Goal: Check status: Check status

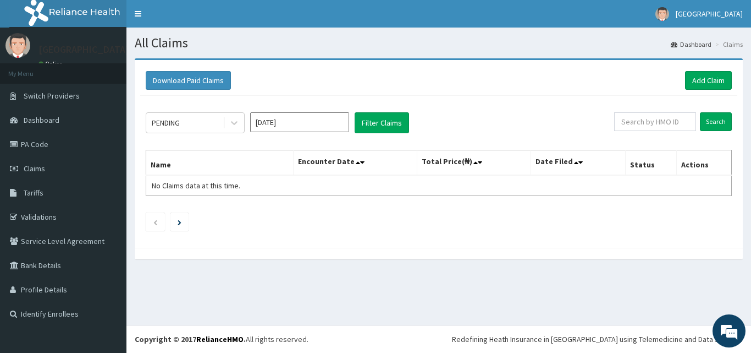
click at [304, 124] on input "[DATE]" at bounding box center [299, 122] width 99 height 20
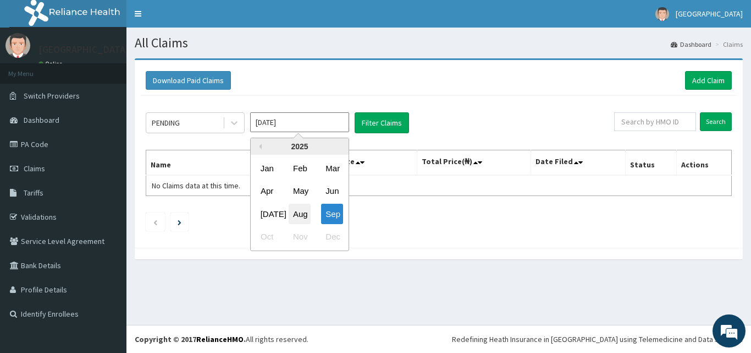
click at [303, 212] on div "Aug" at bounding box center [300, 214] width 22 height 20
type input "[DATE]"
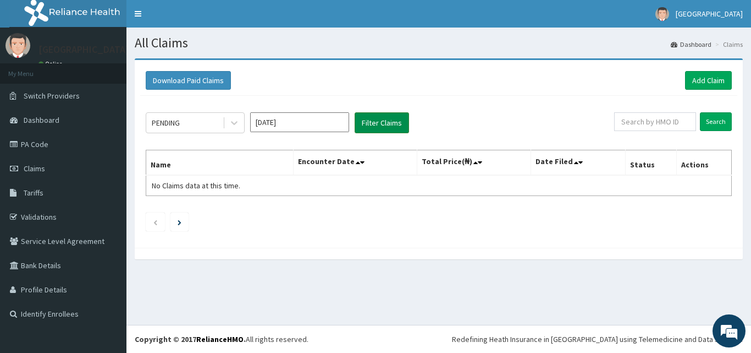
click at [396, 114] on button "Filter Claims" at bounding box center [382, 122] width 54 height 21
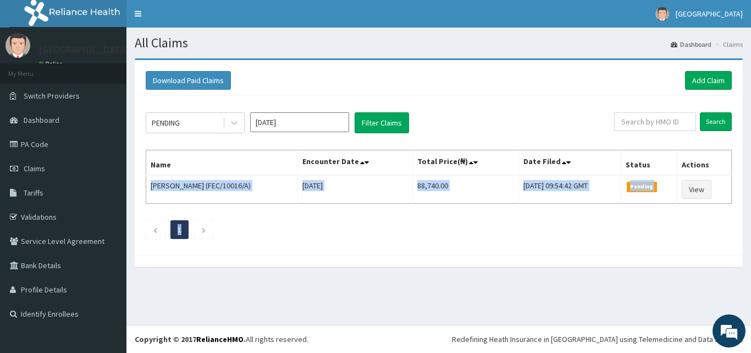
drag, startPoint x: 149, startPoint y: 185, endPoint x: 725, endPoint y: 205, distance: 576.3
click at [725, 205] on div "PENDING [DATE] Filter Claims Search Name Encounter Date Total Price(₦) Date Fil…" at bounding box center [438, 173] width 597 height 154
copy div "[PERSON_NAME] (FEC/10016/A) [DATE] 88,740.00 [DATE] 09:54:42 GMT Pending View 1"
click at [205, 119] on div "PENDING" at bounding box center [184, 123] width 76 height 18
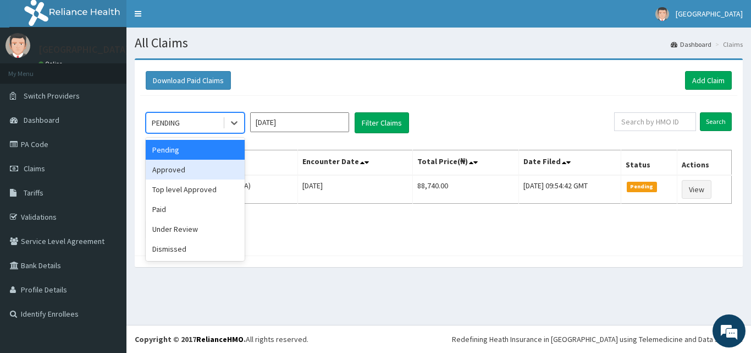
click at [176, 166] on div "Approved" at bounding box center [195, 170] width 99 height 20
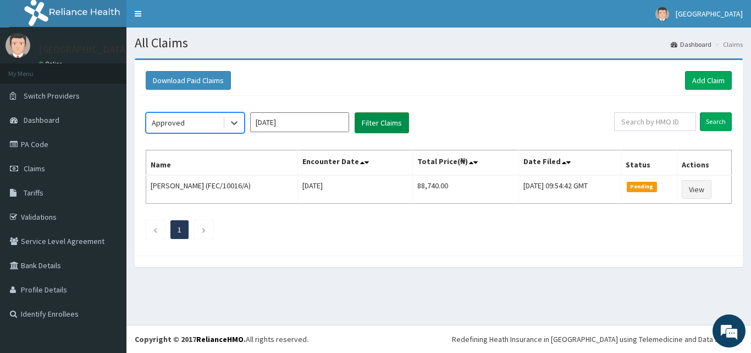
click at [385, 117] on button "Filter Claims" at bounding box center [382, 122] width 54 height 21
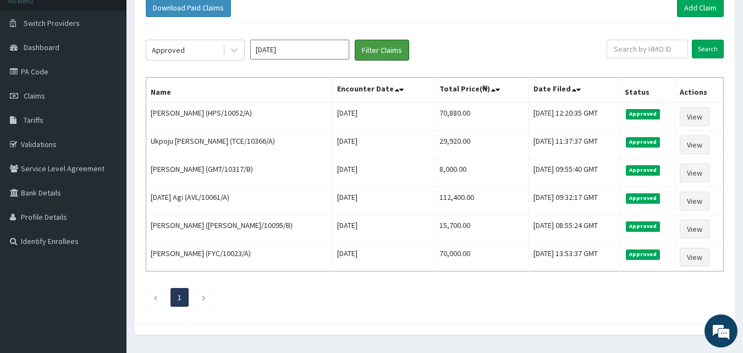
scroll to position [102, 0]
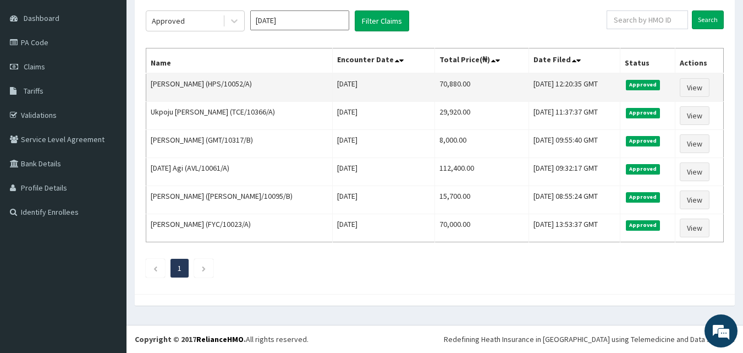
click at [155, 84] on td "[PERSON_NAME] (HPS/10052/A)" at bounding box center [239, 87] width 186 height 29
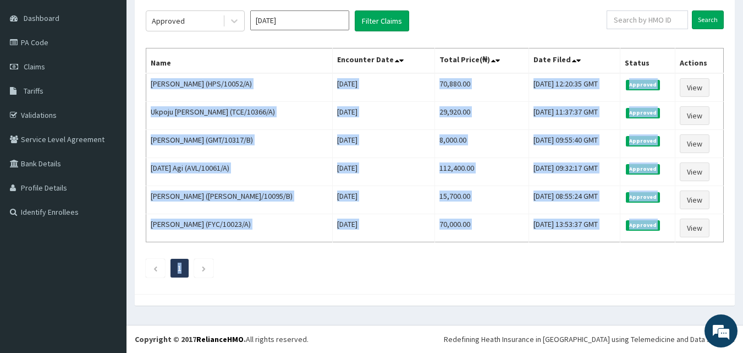
drag, startPoint x: 150, startPoint y: 84, endPoint x: 713, endPoint y: 279, distance: 596.2
click at [713, 279] on div "Approved [DATE] Filter Claims Search Name Encounter Date Total Price(₦) Date Fi…" at bounding box center [434, 141] width 589 height 294
copy div "[PERSON_NAME] (HPS/10052/A) [DATE] 70,880.00 [DATE] 12:20:35 GMT Approved View …"
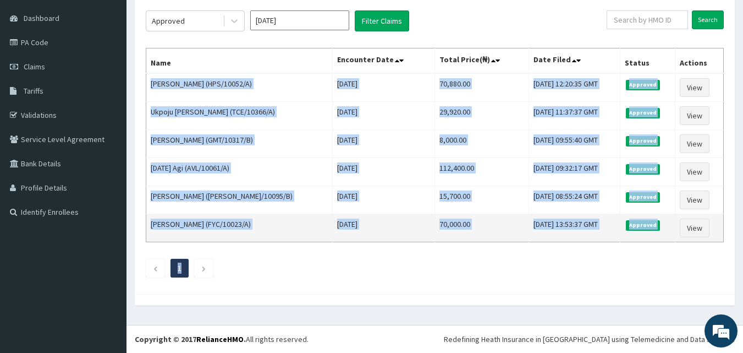
click at [291, 223] on td "[PERSON_NAME] (FYC/10023/A)" at bounding box center [239, 228] width 186 height 28
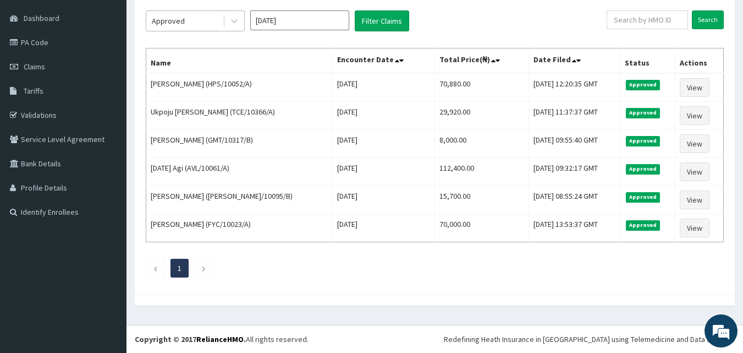
click at [191, 18] on div "Approved" at bounding box center [184, 21] width 76 height 18
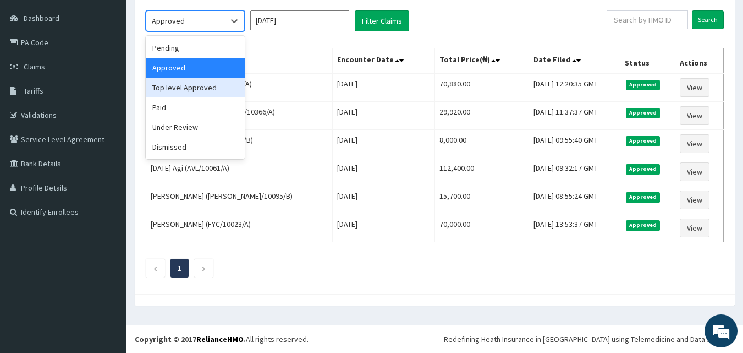
click at [177, 87] on div "Top level Approved" at bounding box center [195, 88] width 99 height 20
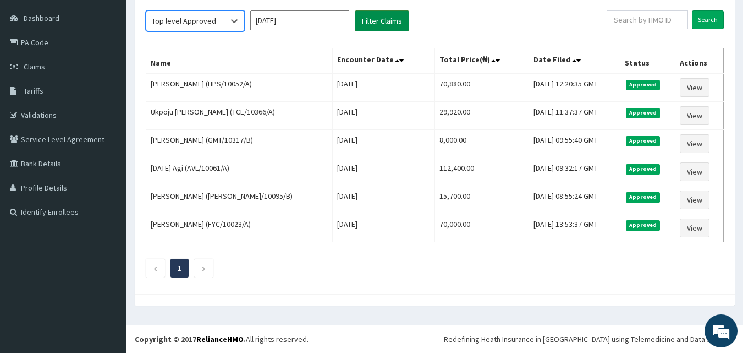
click at [376, 21] on button "Filter Claims" at bounding box center [382, 20] width 54 height 21
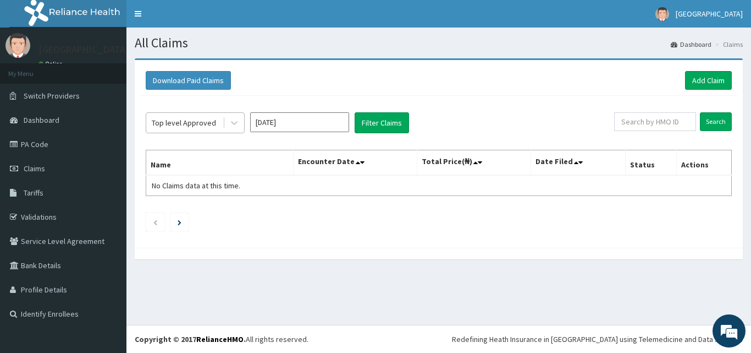
click at [191, 119] on div "Top level Approved" at bounding box center [184, 122] width 64 height 11
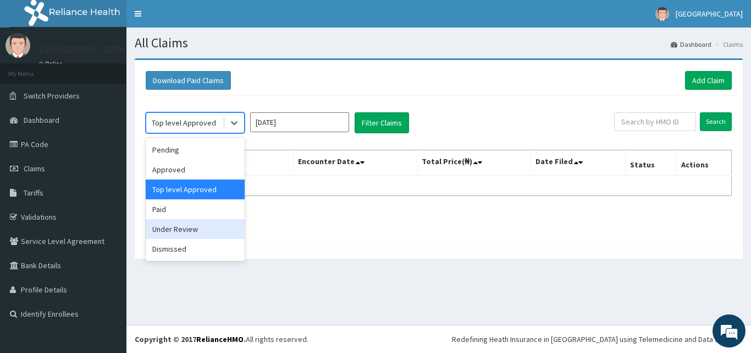
click at [171, 224] on div "Under Review" at bounding box center [195, 229] width 99 height 20
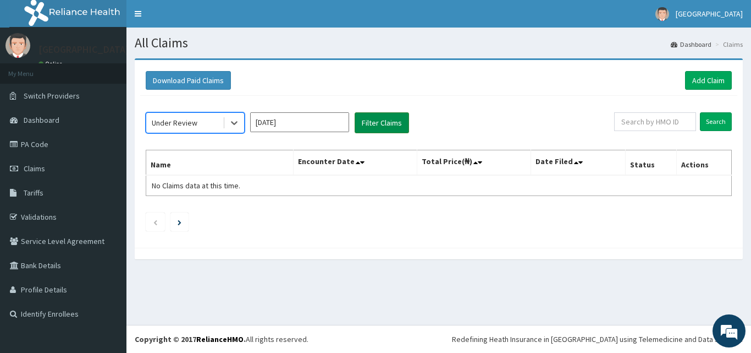
click at [383, 124] on button "Filter Claims" at bounding box center [382, 122] width 54 height 21
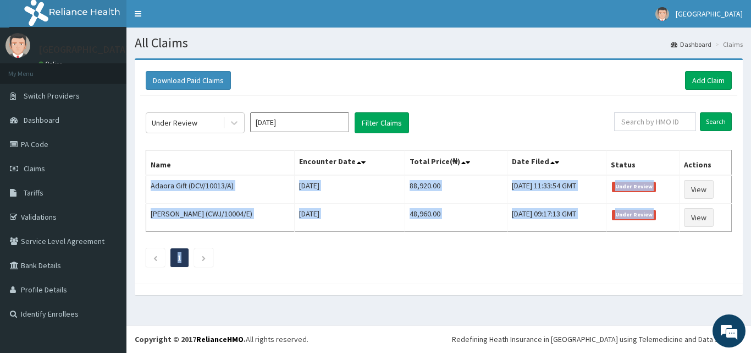
drag, startPoint x: 150, startPoint y: 186, endPoint x: 502, endPoint y: 266, distance: 361.5
click at [502, 266] on div "Under Review [DATE] Filter Claims Search Name Encounter Date Total Price(₦) Dat…" at bounding box center [438, 187] width 597 height 182
copy div "Adaora Gift (DCV/10013/A) [DATE] 88,920.00 [DATE] 11:33:54 GMT Under Review Vie…"
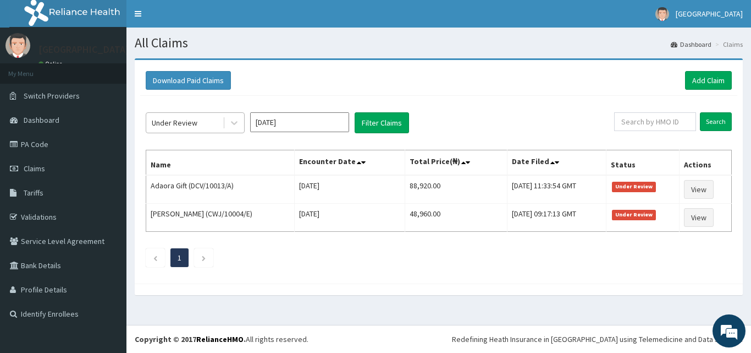
click at [211, 121] on div "Under Review" at bounding box center [184, 123] width 76 height 18
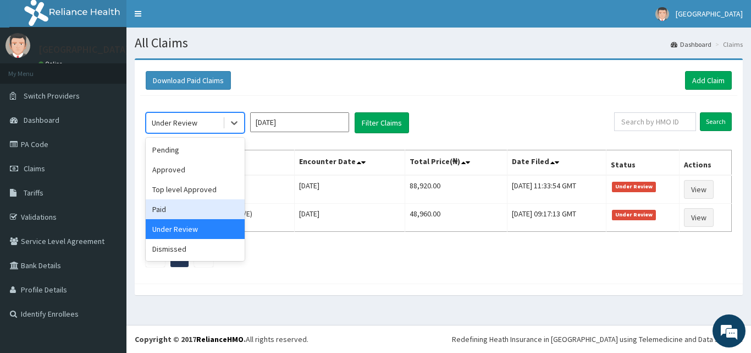
click at [174, 206] on div "Paid" at bounding box center [195, 209] width 99 height 20
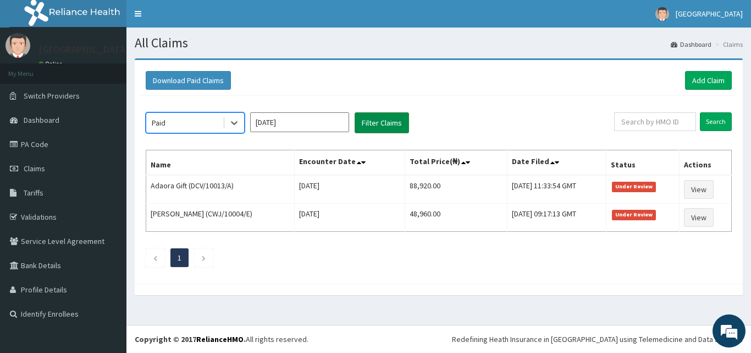
click at [381, 116] on button "Filter Claims" at bounding box center [382, 122] width 54 height 21
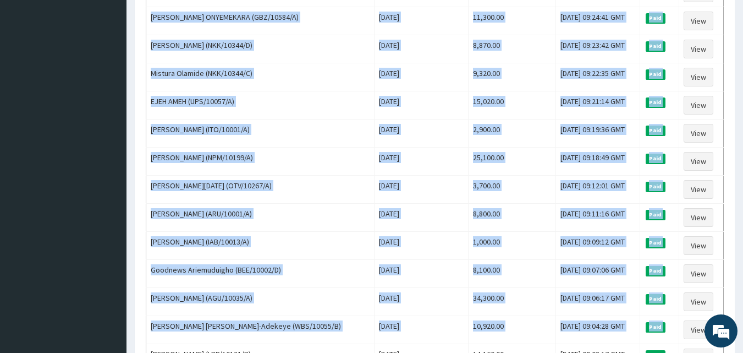
scroll to position [1336, 0]
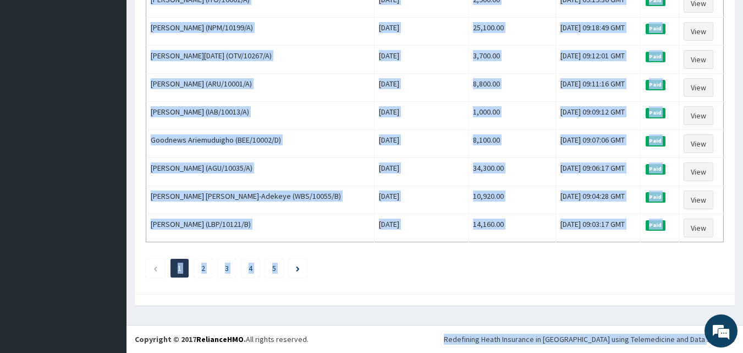
drag, startPoint x: 150, startPoint y: 51, endPoint x: 721, endPoint y: 374, distance: 656.3
copy div "Lorem Ips (DOL/94622/S) Ame Con 54 2244 5,044.66 Adi, 00 Eli 2472 10:25:69 SED …"
click at [374, 205] on td "[DATE]" at bounding box center [421, 200] width 94 height 28
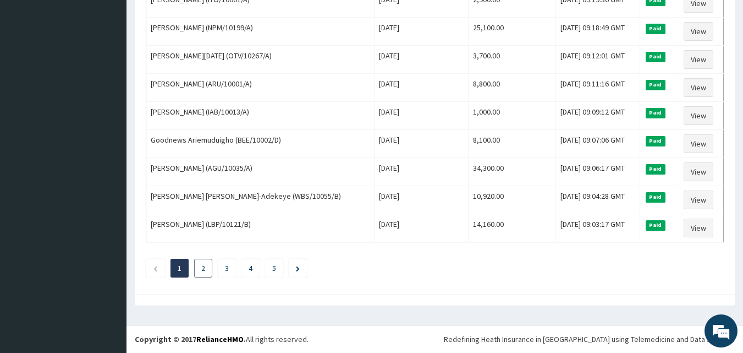
click at [202, 268] on link "2" at bounding box center [203, 268] width 4 height 10
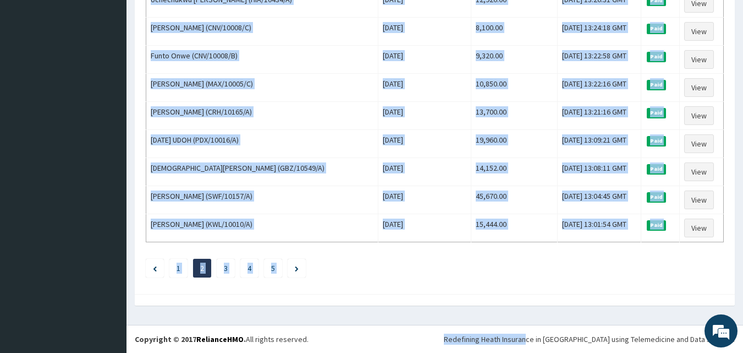
drag, startPoint x: 150, startPoint y: 92, endPoint x: 554, endPoint y: 374, distance: 493.2
copy div "[PERSON_NAME] [PERSON_NAME] (dfd/10073/a) [DATE] 10,740.00 [DATE] 09:01:13 GMT …"
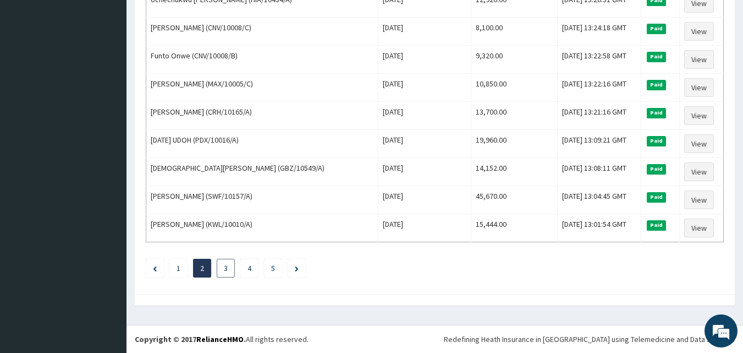
click at [226, 268] on link "3" at bounding box center [226, 268] width 4 height 10
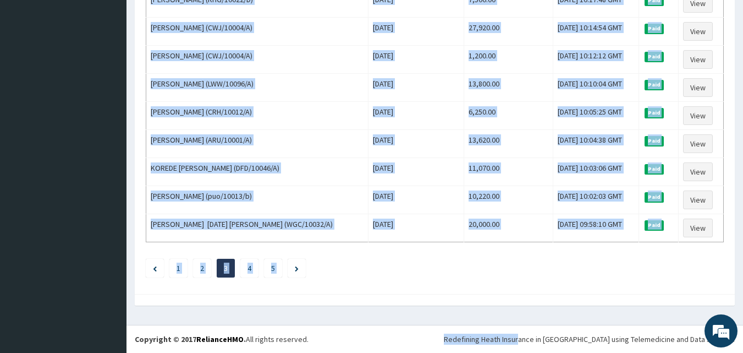
drag, startPoint x: 150, startPoint y: 187, endPoint x: 548, endPoint y: 374, distance: 439.5
copy div "LORE IPSUMD (SIT/10368/A) Con Adi 85 9013 65,216.69 Eli, 83 Sed 0338 24:66:32 D…"
click at [247, 267] on li "4" at bounding box center [249, 268] width 18 height 19
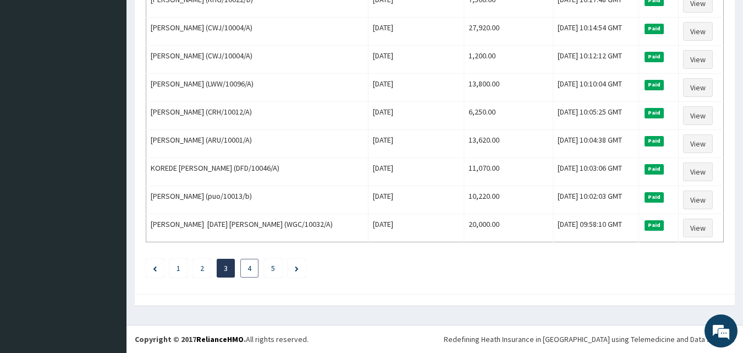
click at [250, 268] on link "4" at bounding box center [250, 268] width 4 height 10
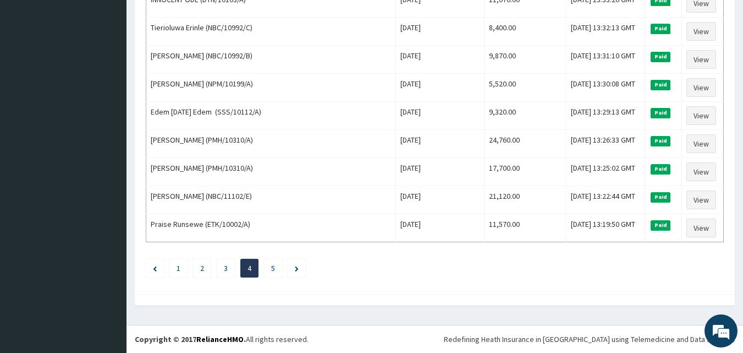
drag, startPoint x: 149, startPoint y: 186, endPoint x: 485, endPoint y: 374, distance: 384.9
copy div "[PERSON_NAME] (LBP/10230/A) [DATE] 5,600.00 [DATE] 09:57:19 GMT Paid View Nasar…"
click at [347, 259] on ul "1 2 3 4 5" at bounding box center [435, 268] width 578 height 19
click at [273, 266] on link "5" at bounding box center [273, 268] width 4 height 10
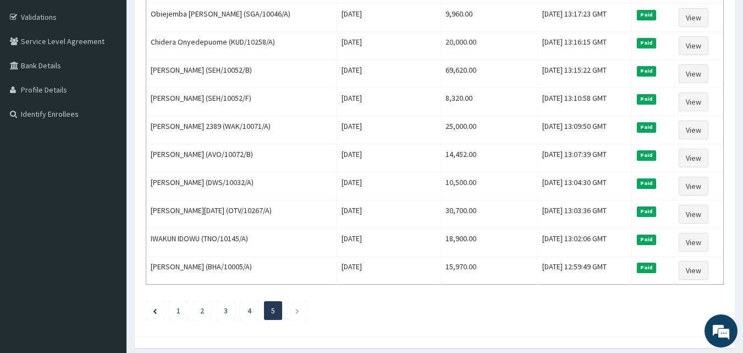
scroll to position [242, 0]
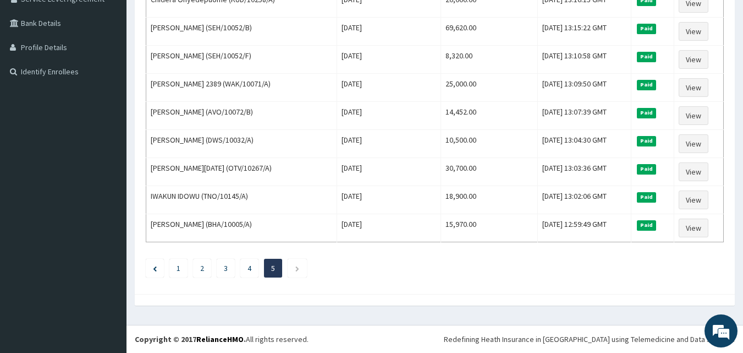
drag, startPoint x: 151, startPoint y: 187, endPoint x: 427, endPoint y: 374, distance: 334.0
click at [427, 352] on html "R EL Toggle navigation [GEOGRAPHIC_DATA] - [DOMAIN_NAME][EMAIL_ADDRESS][DOMAIN_…" at bounding box center [371, 55] width 743 height 595
copy div "Uchechukwu [PERSON_NAME] (HIA/10434/A) [DATE] 52,500.00 [DATE] 13:18:30 GMT Pai…"
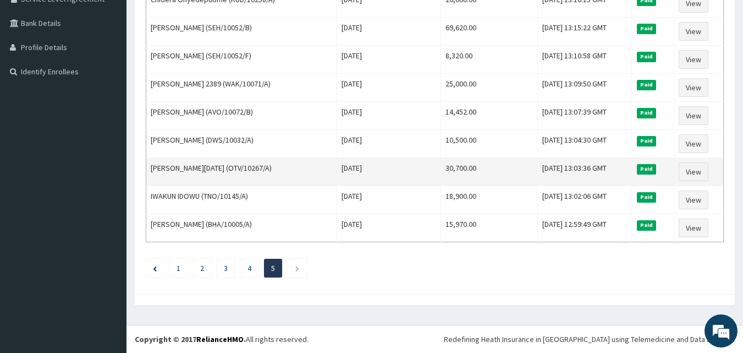
click at [333, 180] on td "[PERSON_NAME][DATE] (OTV/10267/A)" at bounding box center [241, 172] width 191 height 28
